Goal: Task Accomplishment & Management: Use online tool/utility

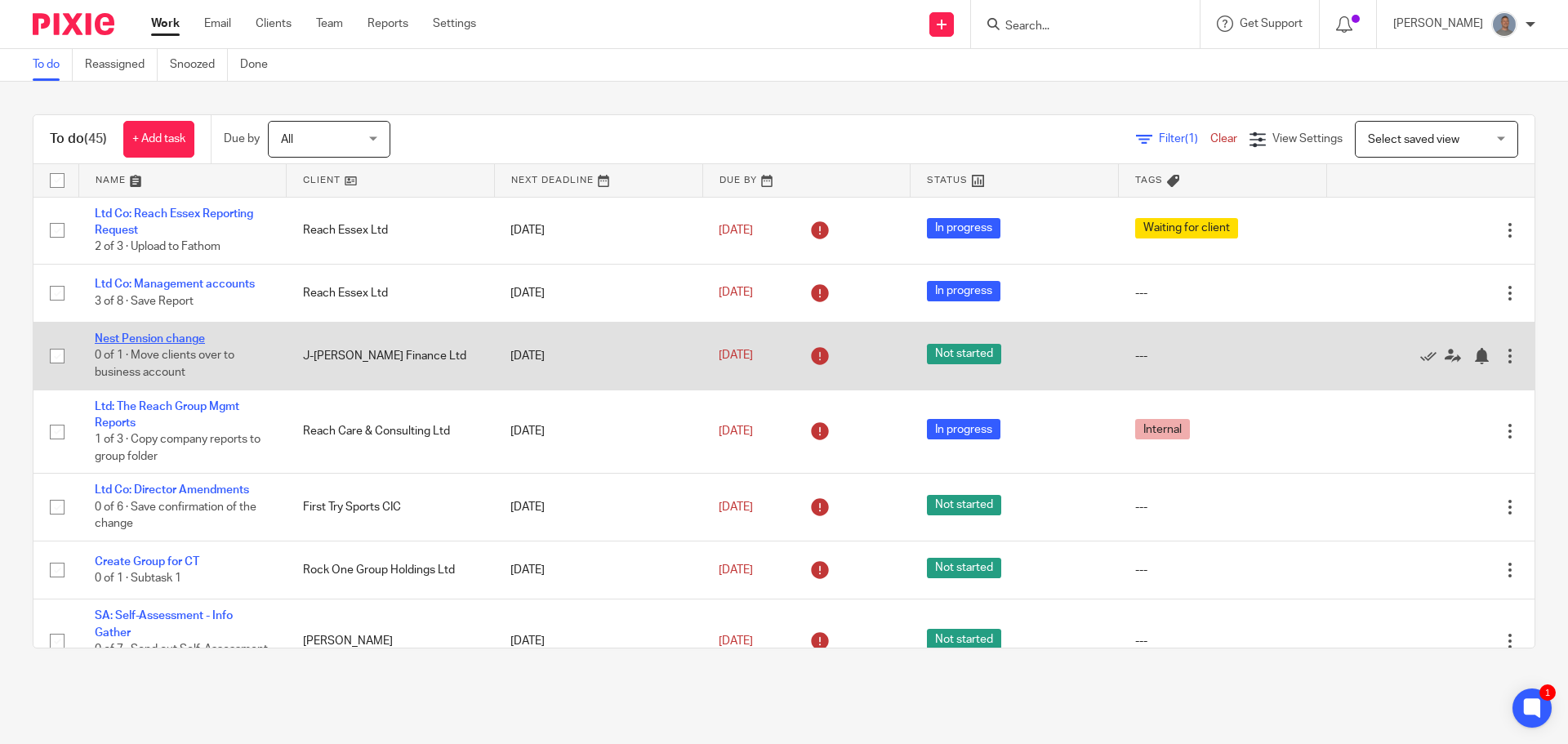
click at [173, 339] on link "Nest Pension change" at bounding box center [150, 338] width 110 height 11
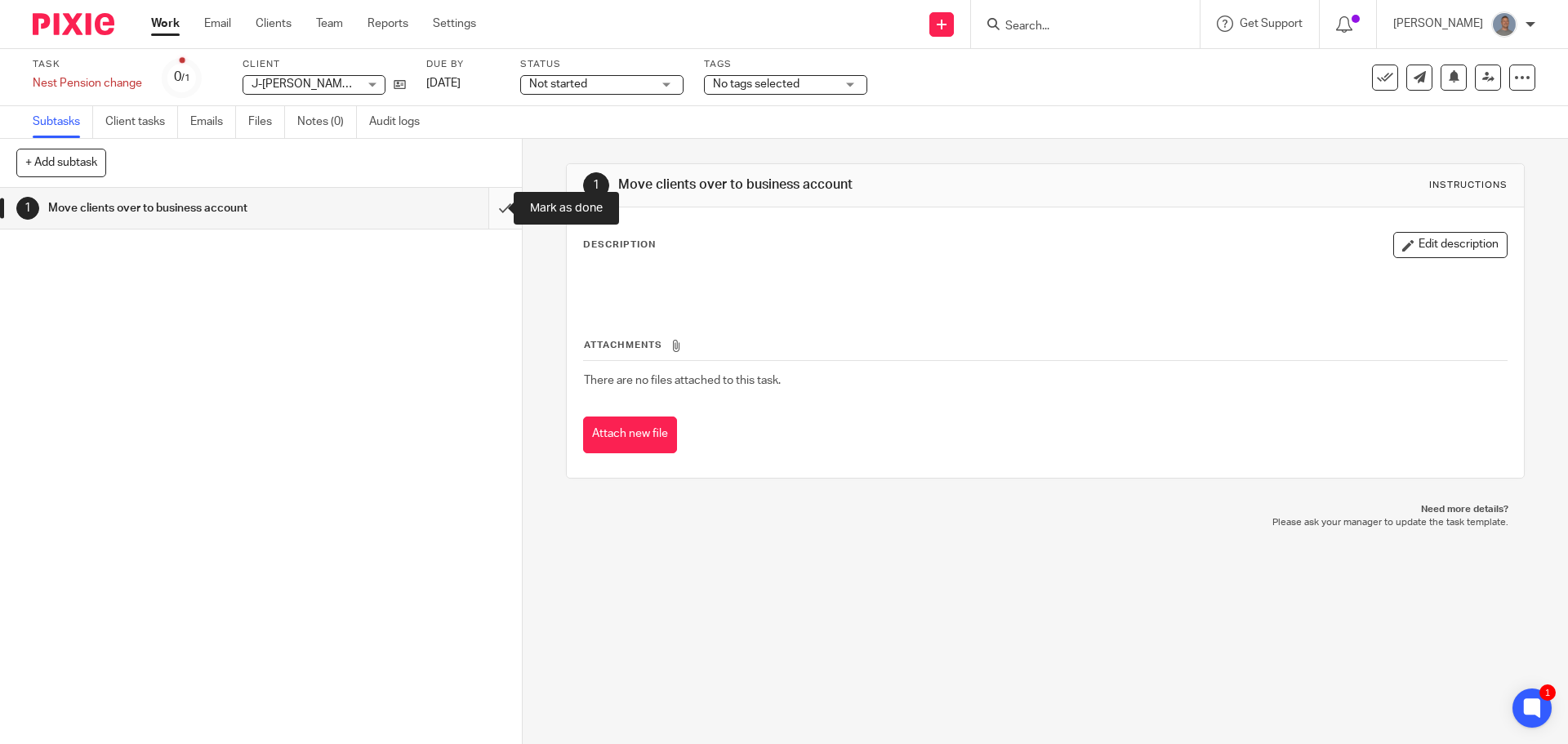
click at [481, 207] on input "submit" at bounding box center [261, 208] width 521 height 41
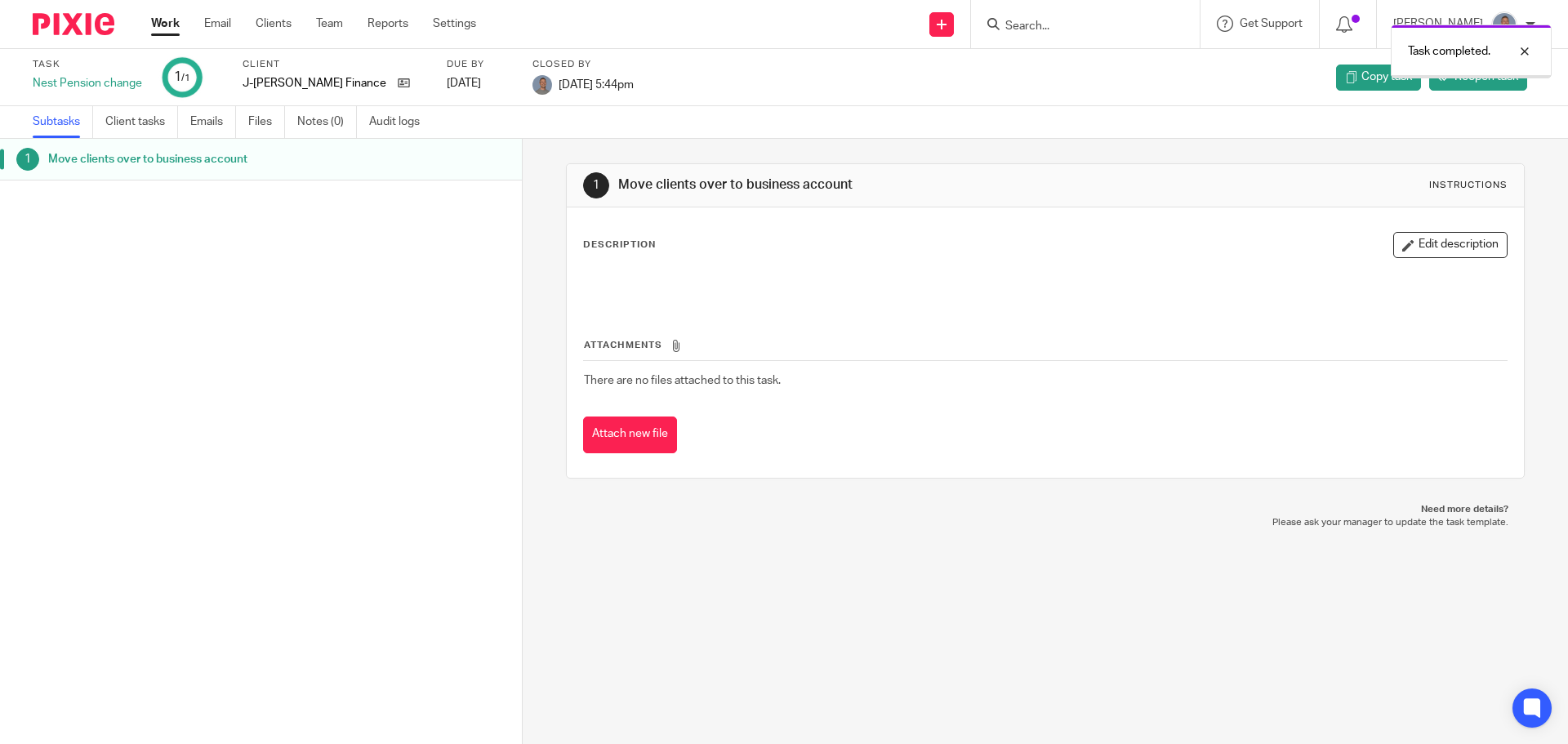
click at [163, 25] on link "Work" at bounding box center [166, 24] width 28 height 17
